Goal: Find specific page/section: Find specific page/section

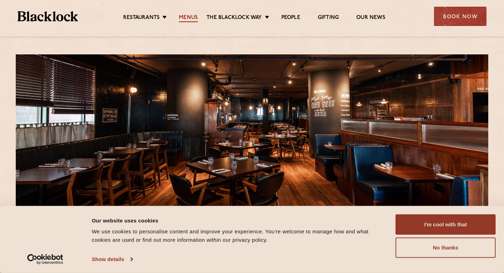
click at [184, 15] on link "Menus" at bounding box center [188, 18] width 19 height 8
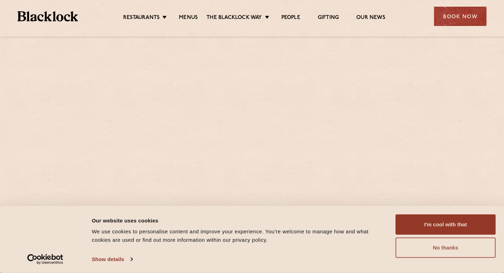
click at [449, 246] on button "No thanks" at bounding box center [446, 247] width 100 height 20
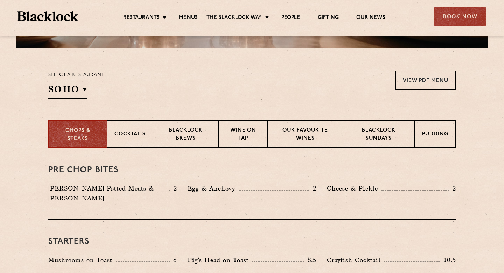
scroll to position [204, 0]
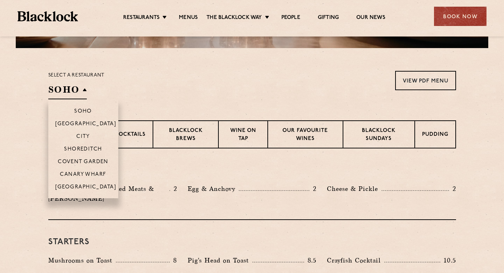
click at [92, 171] on li "Canary Wharf" at bounding box center [83, 173] width 70 height 13
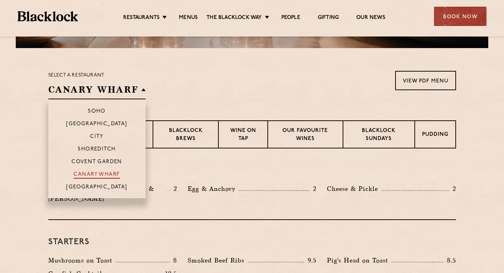
click at [108, 173] on p "Canary Wharf" at bounding box center [97, 174] width 46 height 7
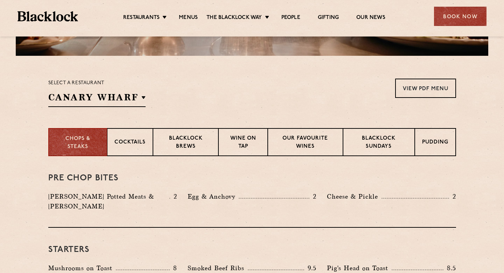
scroll to position [196, 0]
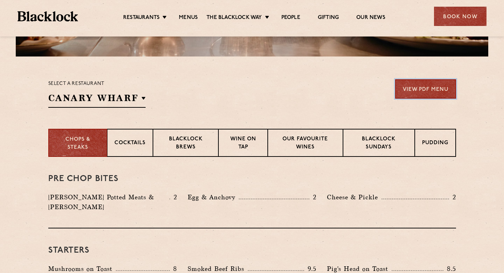
click at [430, 87] on link "View PDF Menu" at bounding box center [425, 88] width 61 height 19
